Goal: Task Accomplishment & Management: Use online tool/utility

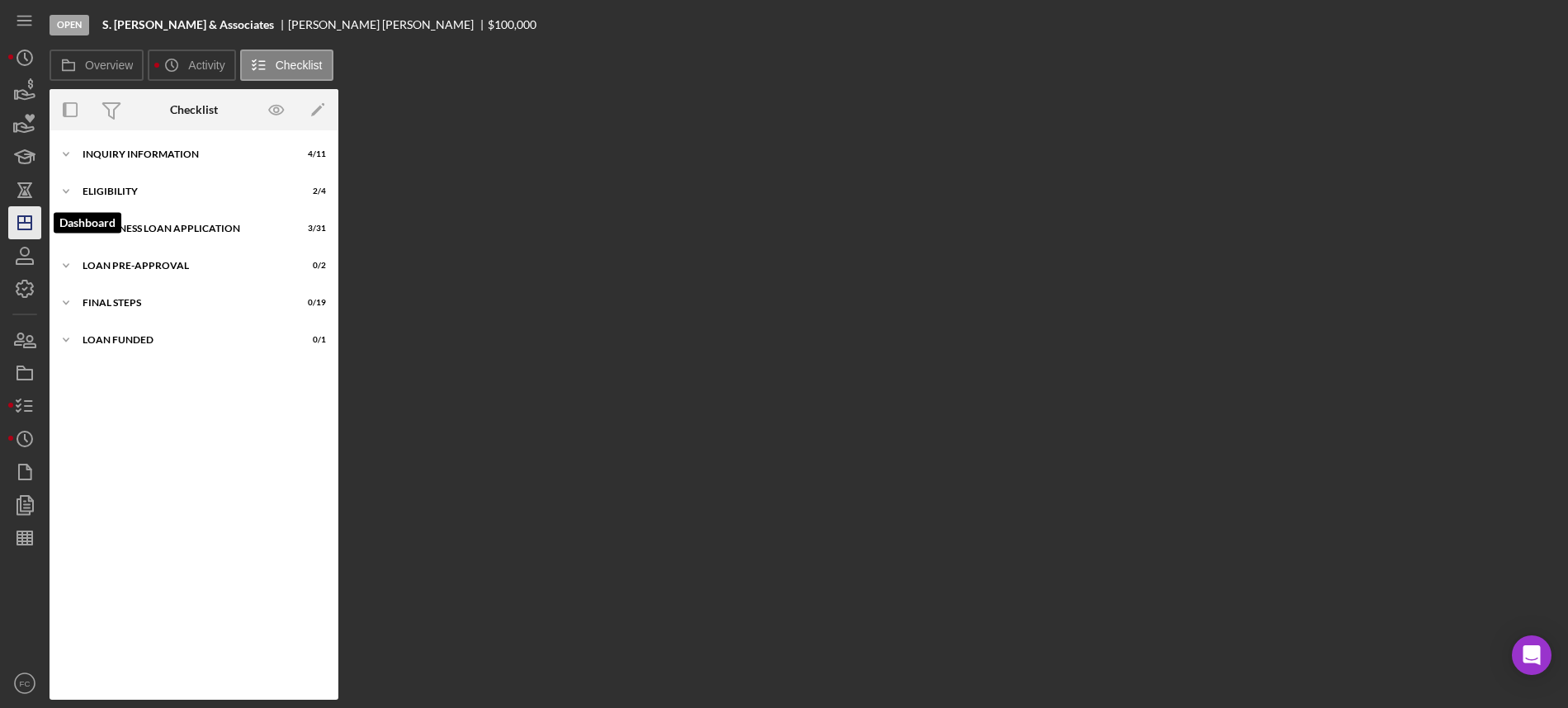
click at [29, 214] on icon "Icon/Dashboard" at bounding box center [24, 222] width 41 height 41
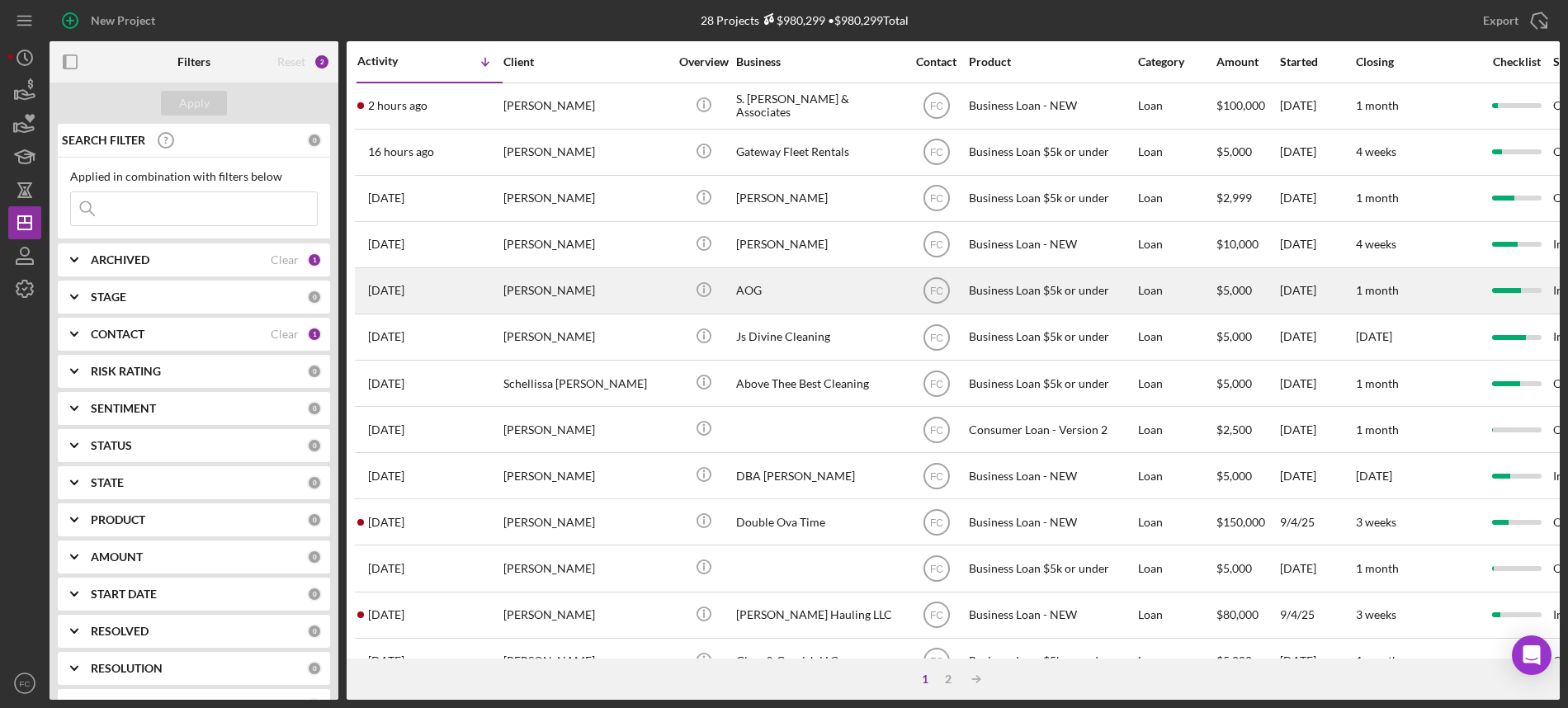
click at [611, 287] on div "Stephen McCrary" at bounding box center [585, 291] width 165 height 44
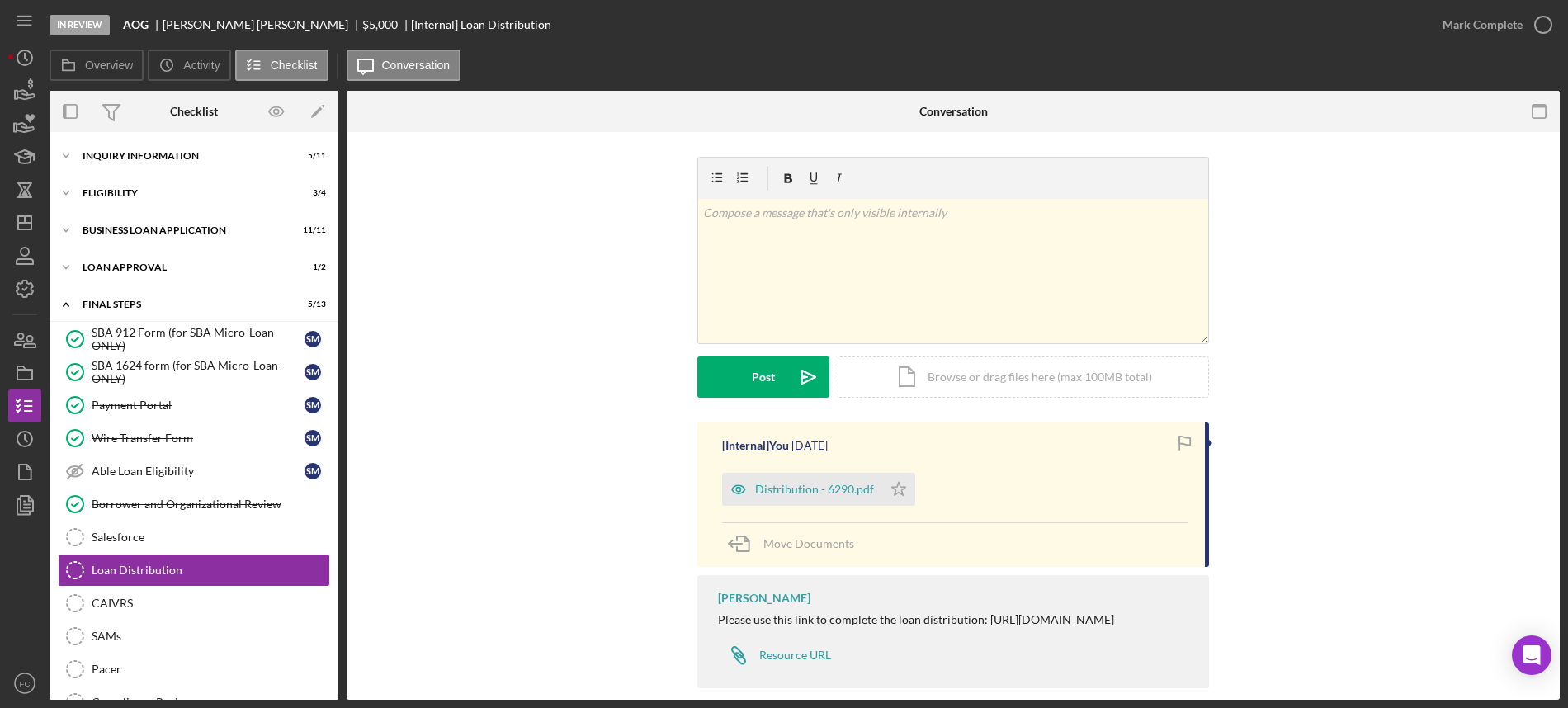
scroll to position [109, 0]
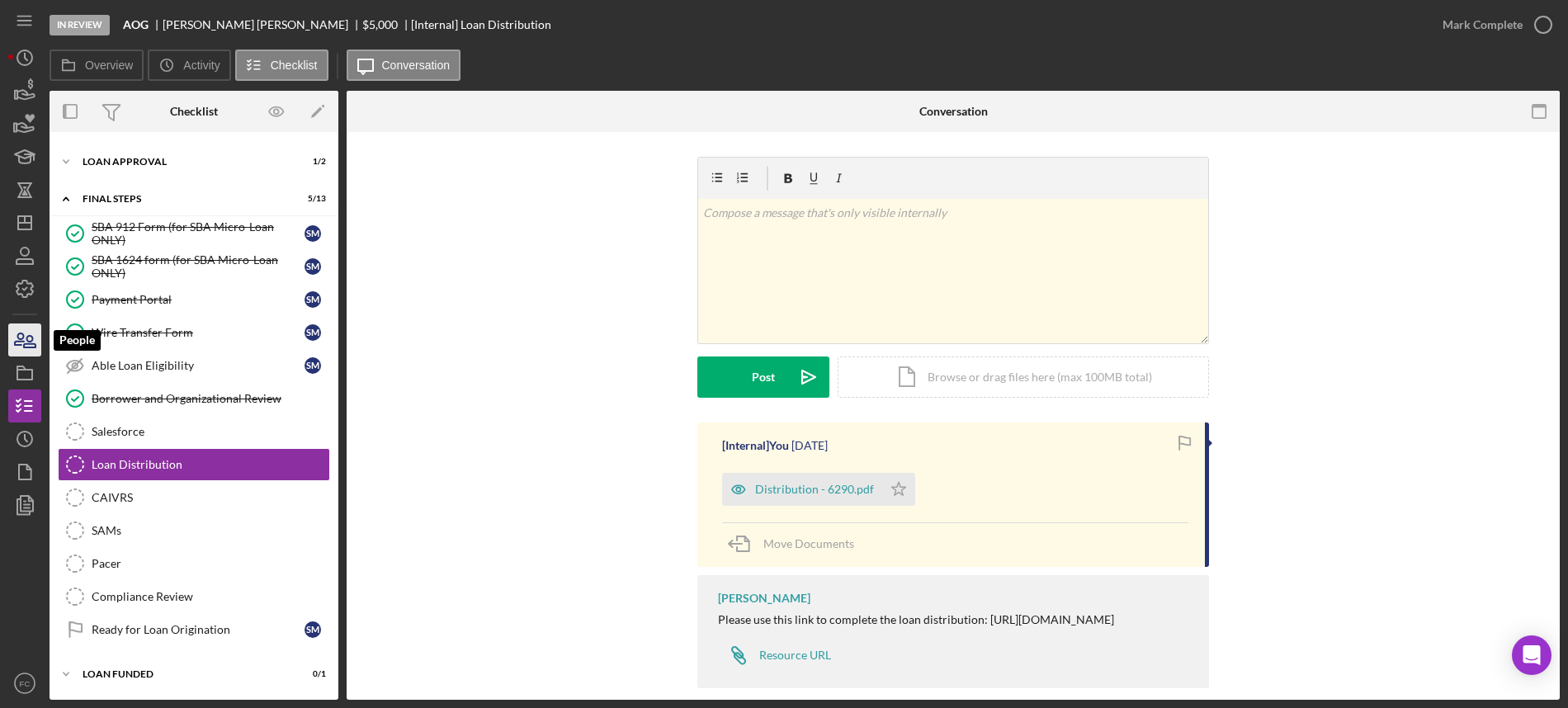
click at [24, 347] on icon "button" at bounding box center [29, 342] width 11 height 11
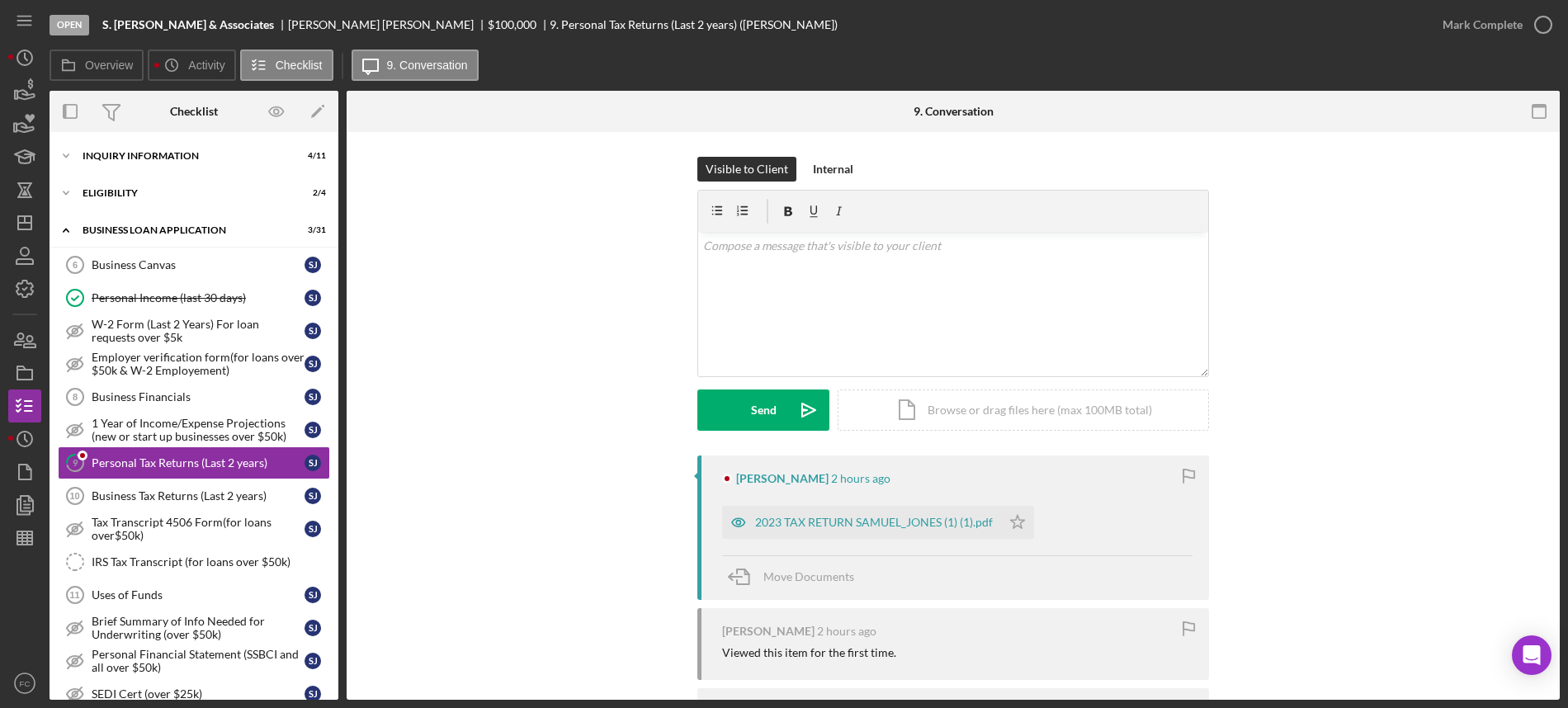
scroll to position [49, 0]
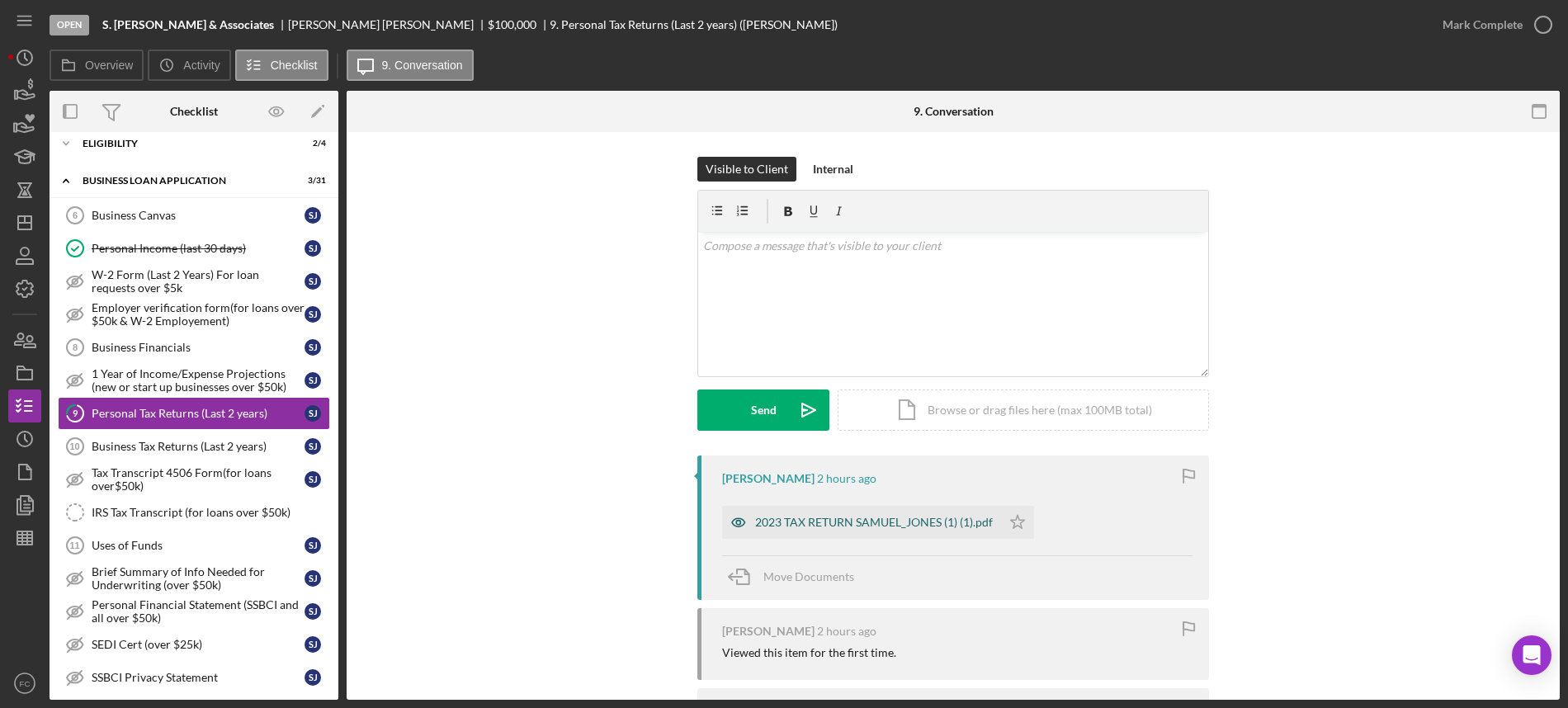
click at [867, 519] on div "2023 TAX RETURN SAMUEL_JONES (1) (1).pdf" at bounding box center [873, 522] width 238 height 13
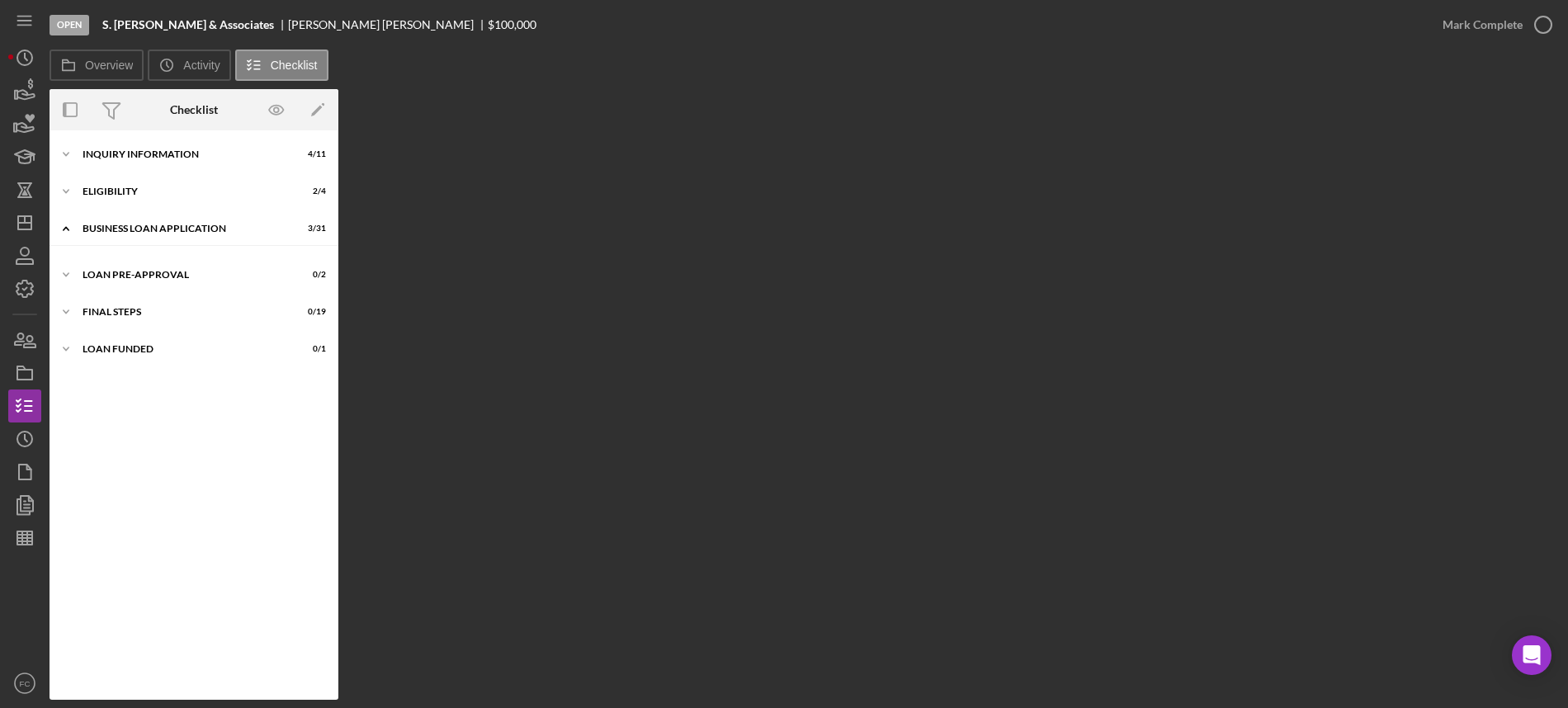
scroll to position [48, 0]
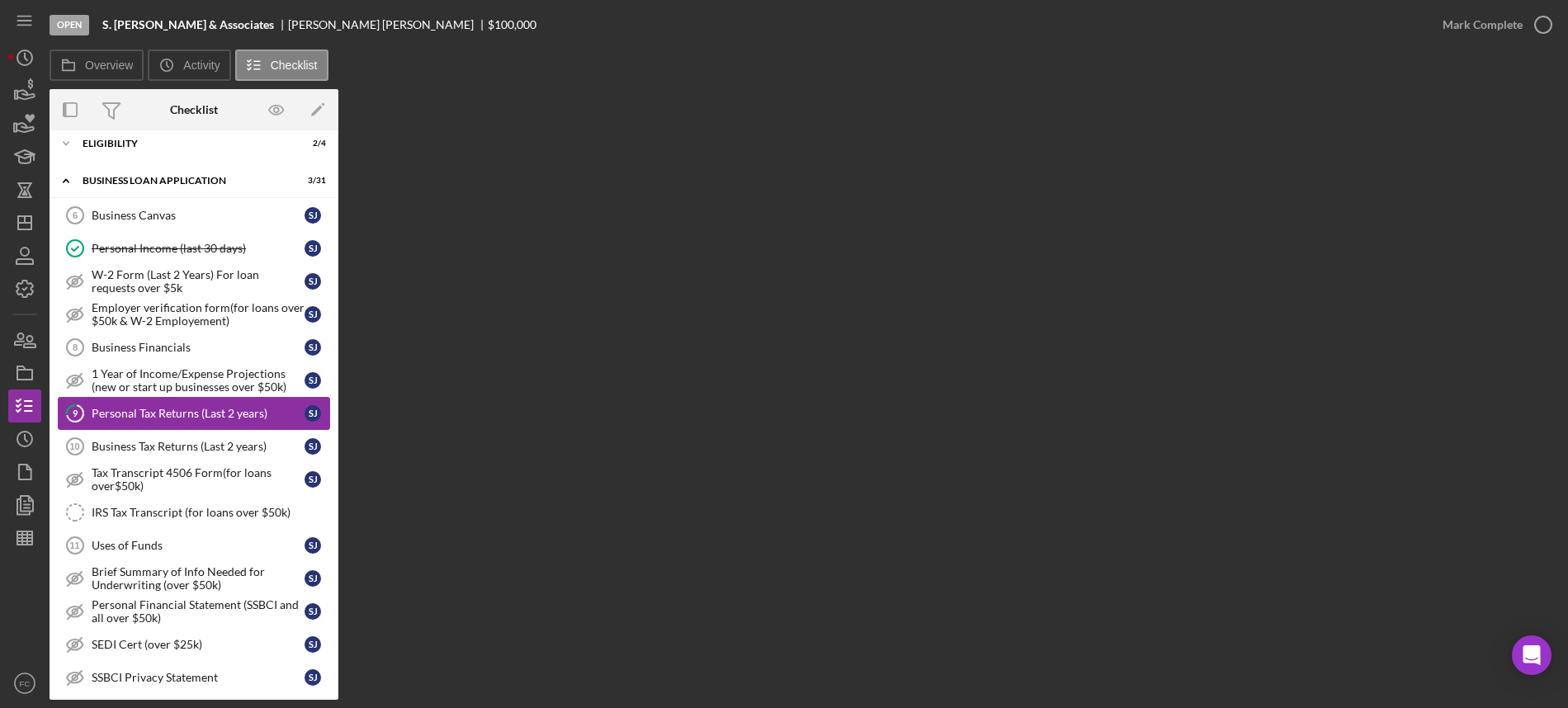
click at [158, 410] on div "Personal Tax Returns (Last 2 years)" at bounding box center [198, 414] width 213 height 13
click at [167, 450] on div "Business Tax Returns (Last 2 years)" at bounding box center [198, 446] width 213 height 13
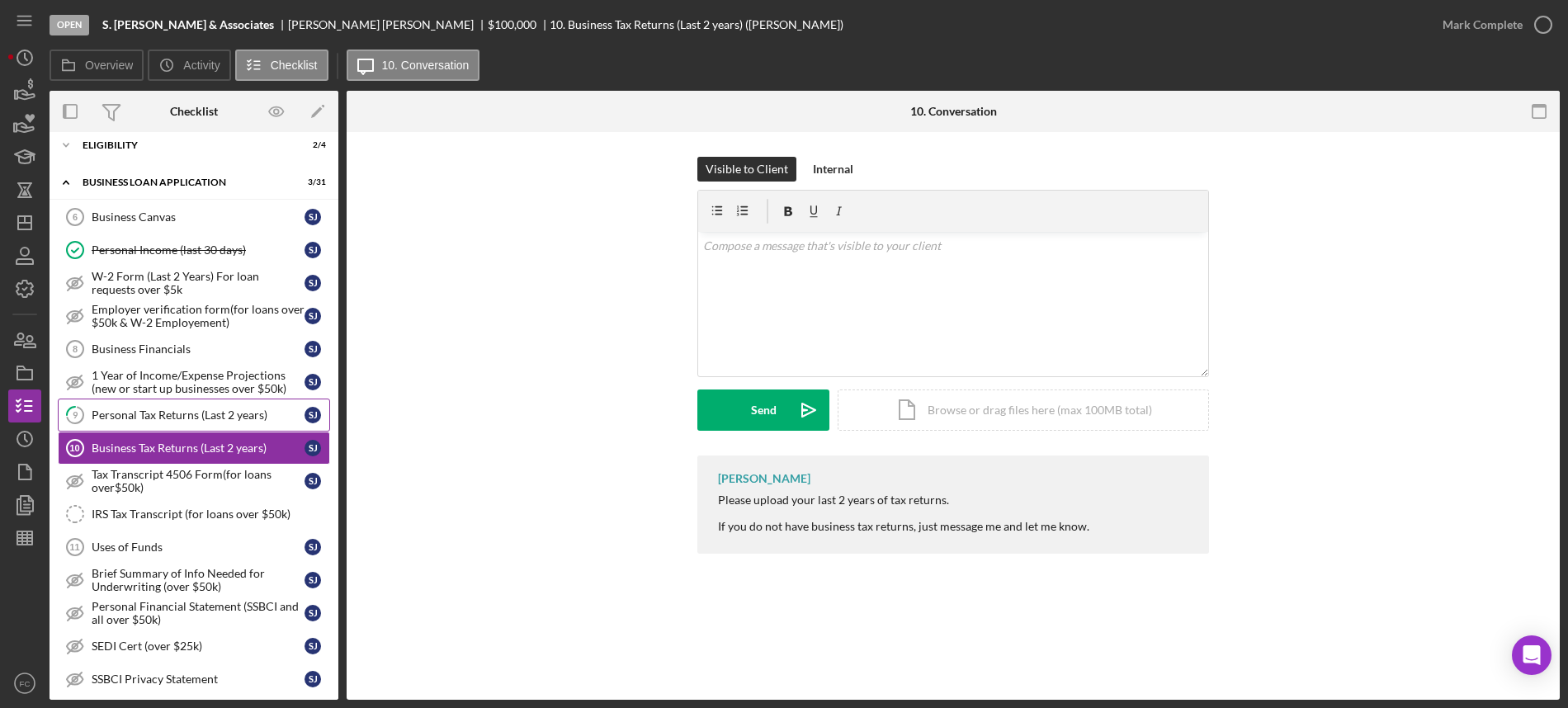
click at [180, 417] on div "Personal Tax Returns (Last 2 years)" at bounding box center [198, 415] width 213 height 13
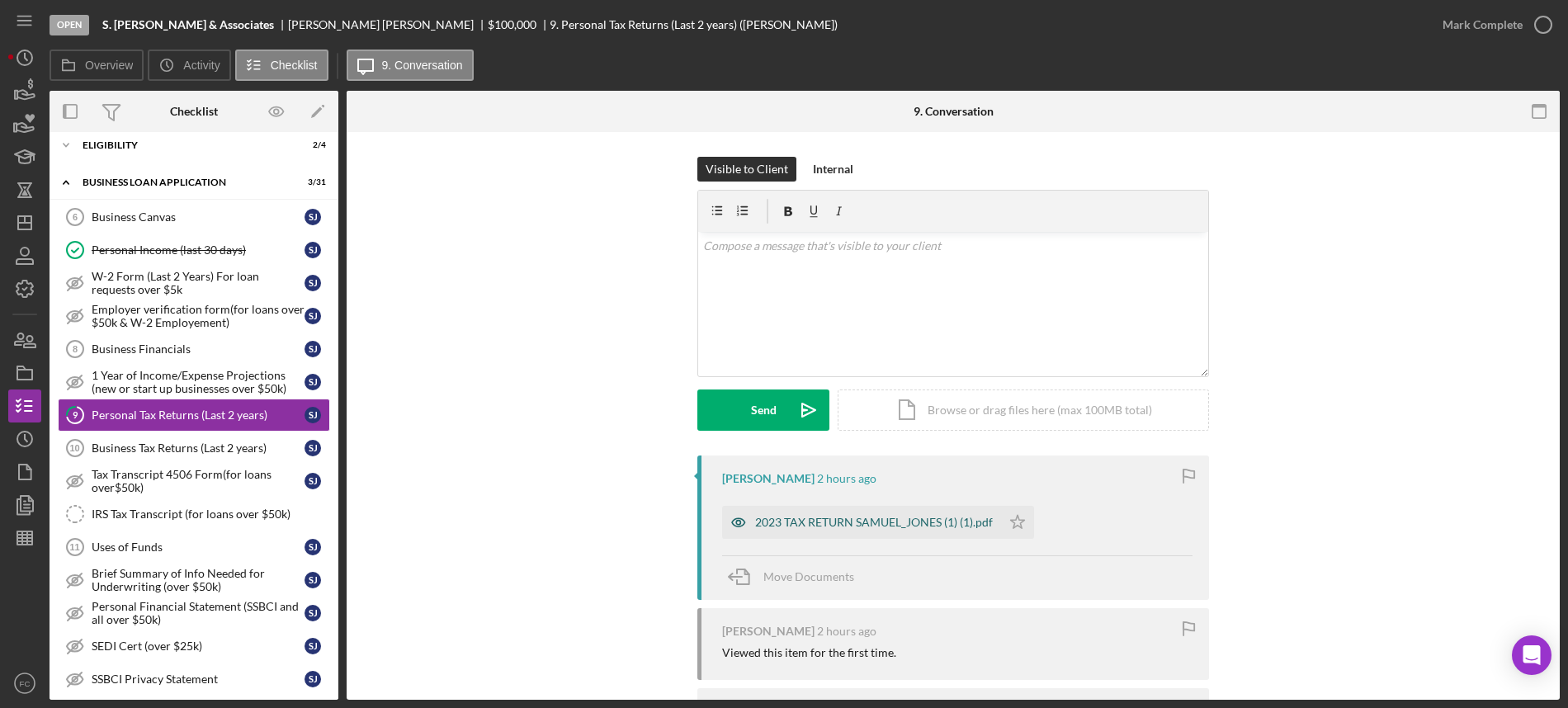
click at [800, 521] on div "2023 TAX RETURN SAMUEL_JONES (1) (1).pdf" at bounding box center [873, 522] width 238 height 13
